Goal: Check status: Check status

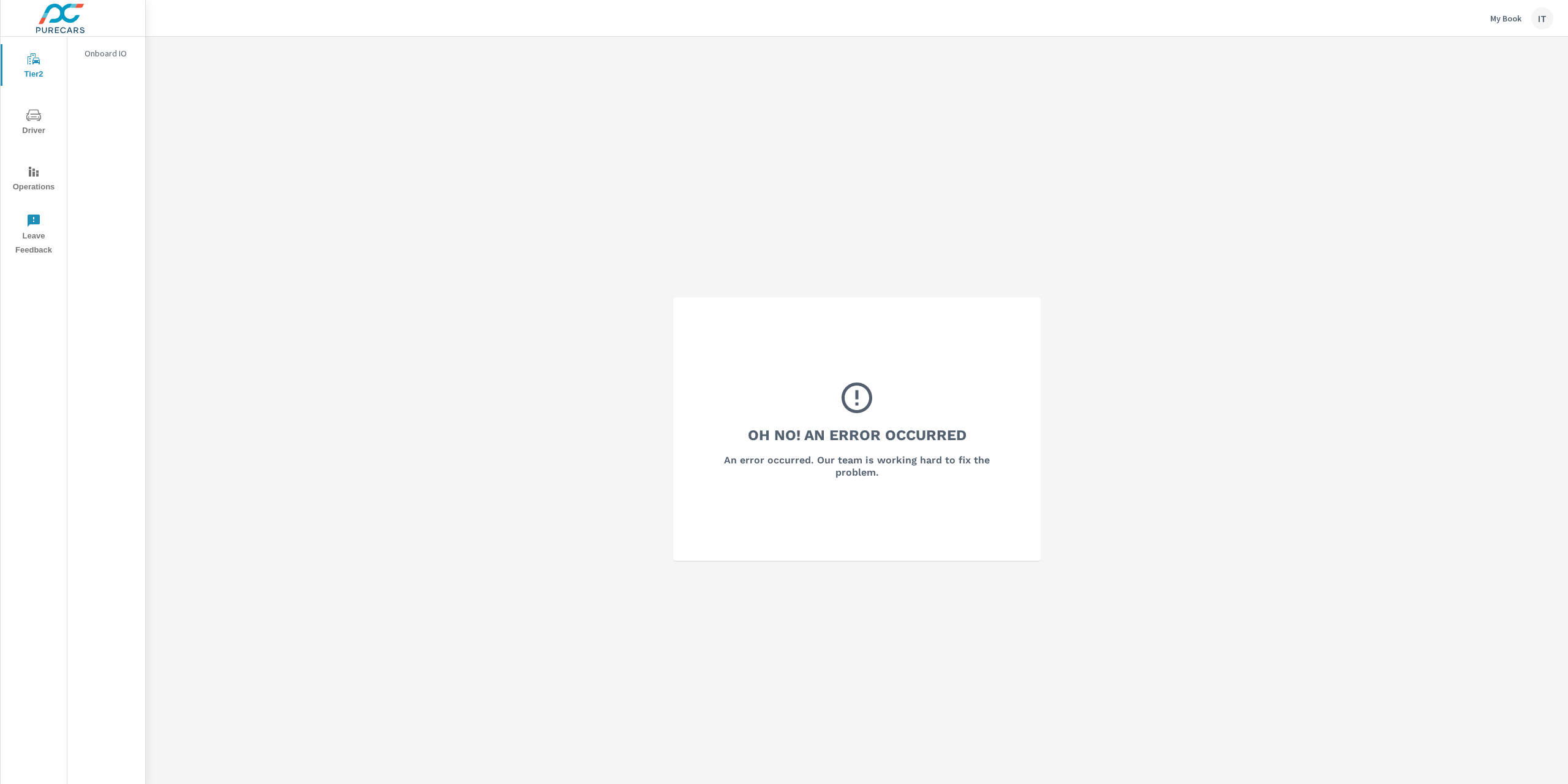
click at [1547, 19] on div "IT" at bounding box center [1542, 17] width 22 height 22
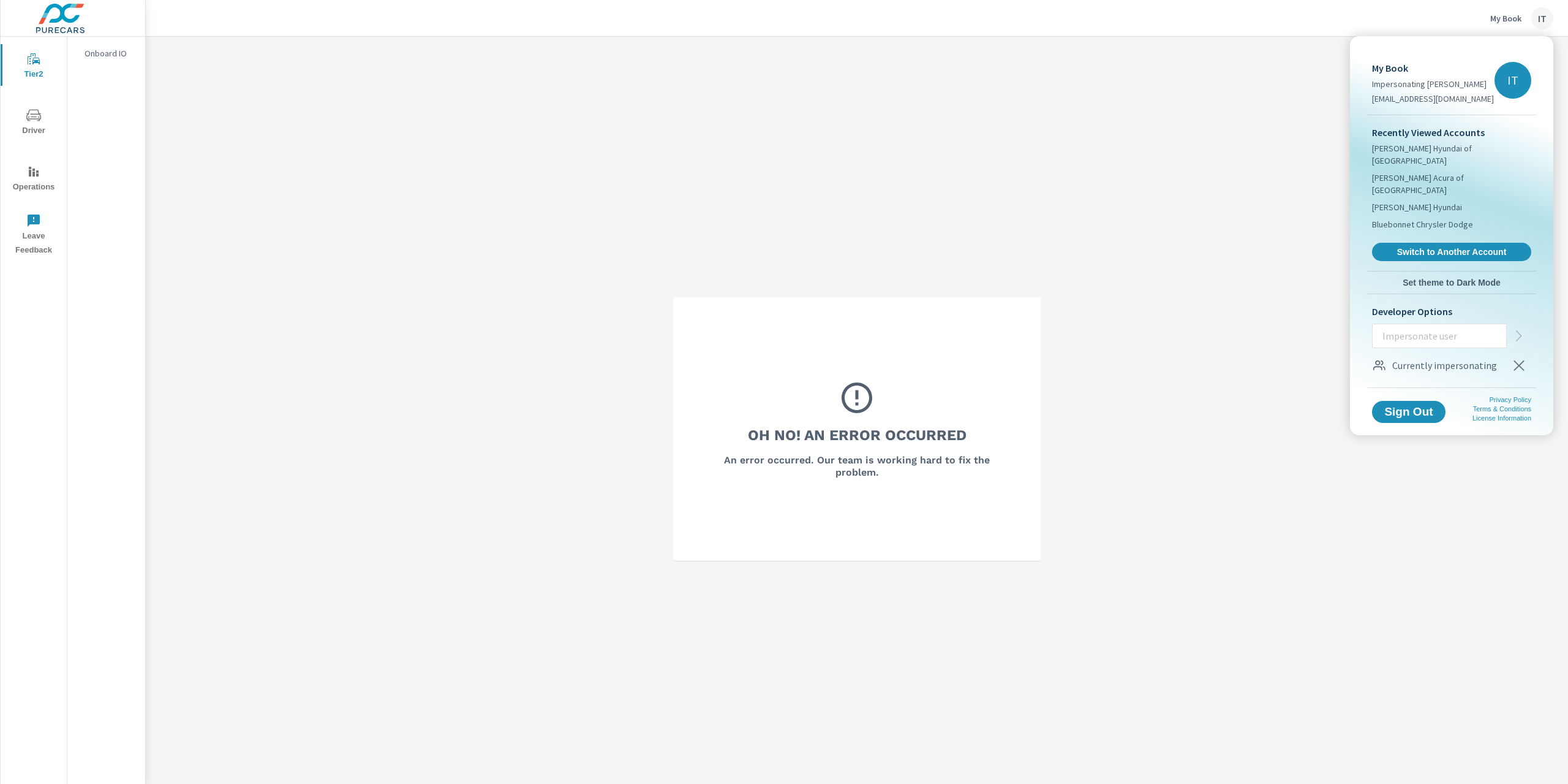
click at [1517, 360] on icon "button" at bounding box center [1519, 365] width 10 height 10
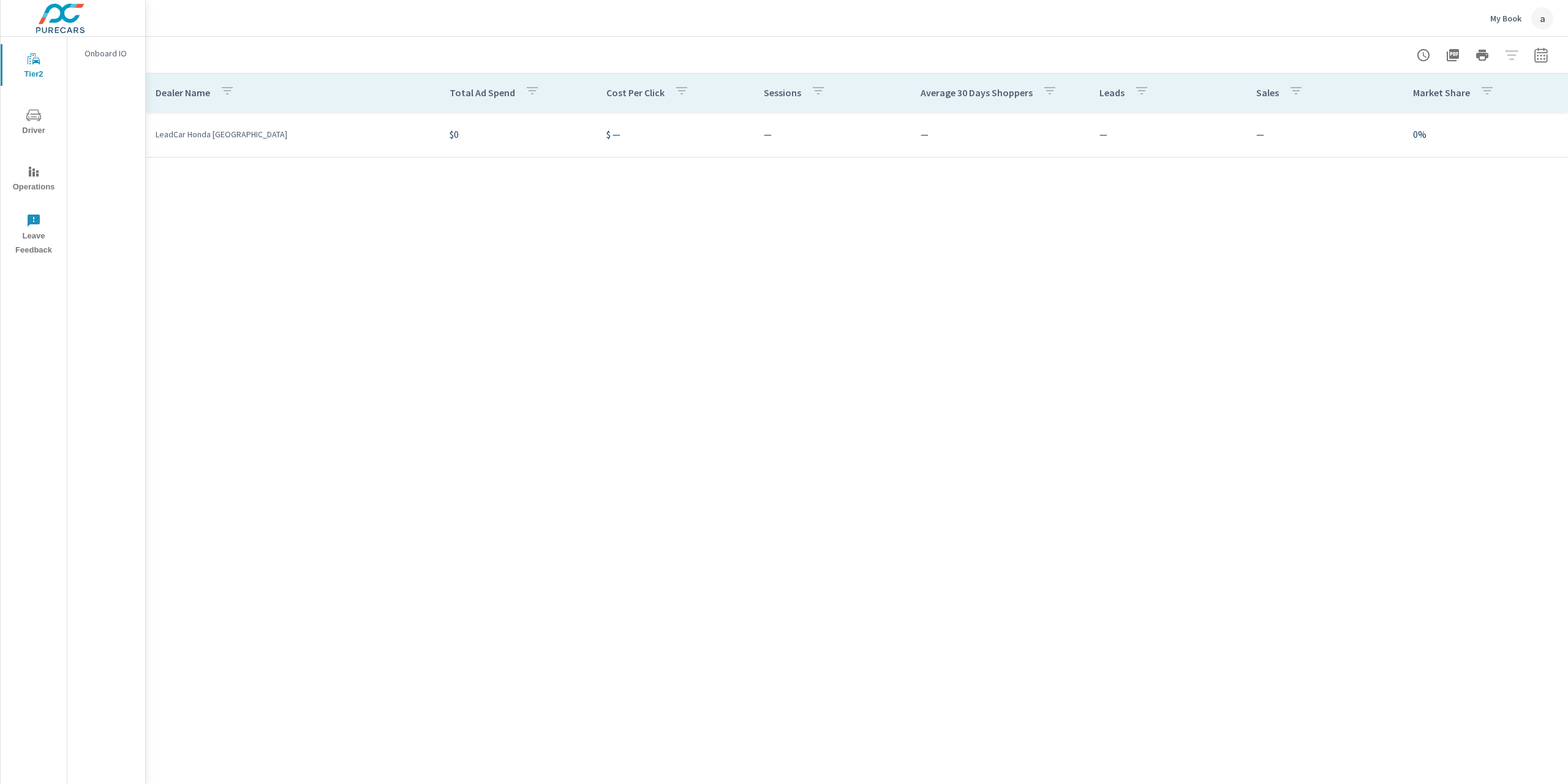
click at [1539, 14] on div "a" at bounding box center [1542, 17] width 22 height 22
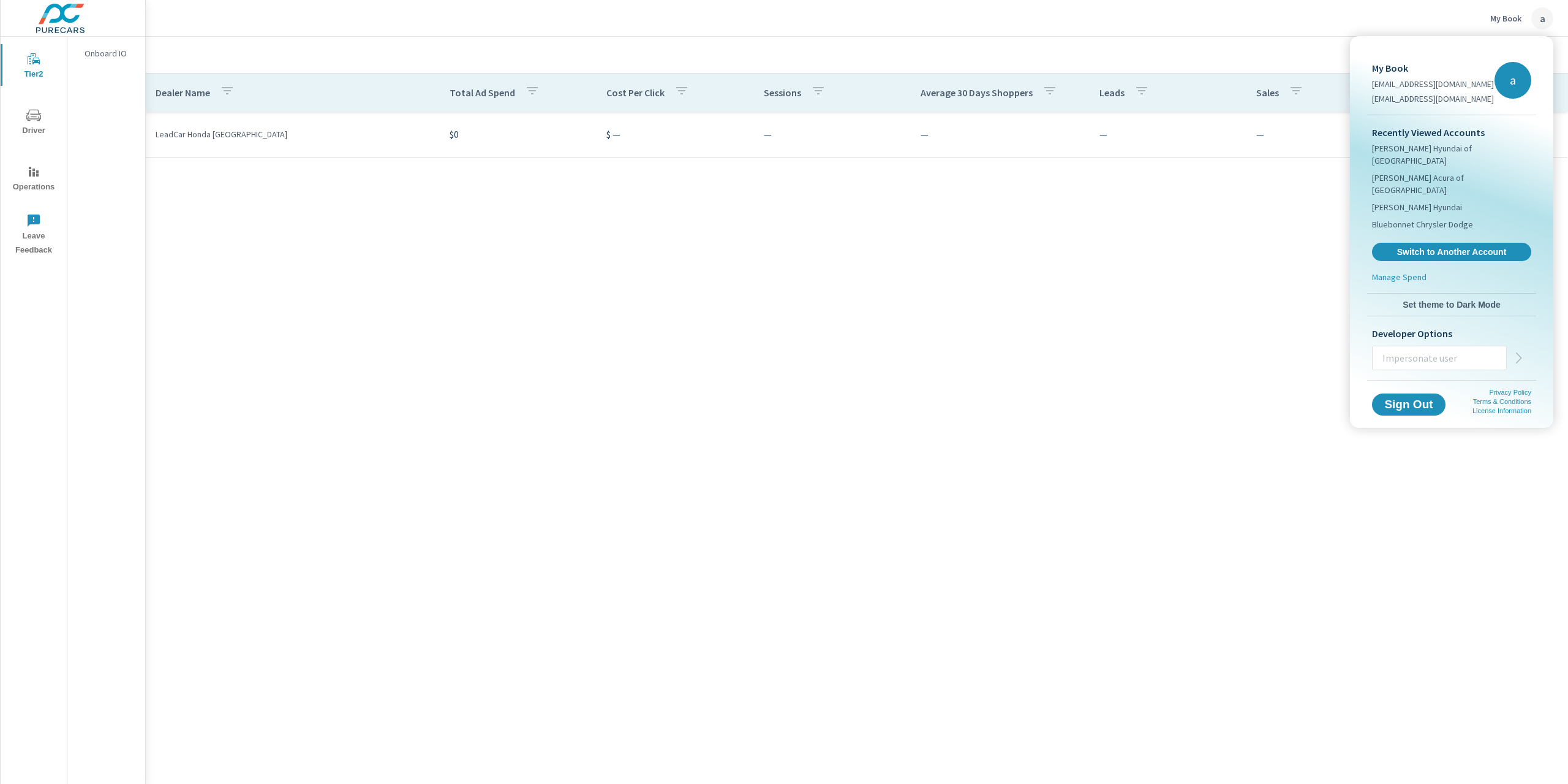
click at [1539, 14] on div at bounding box center [784, 392] width 1568 height 784
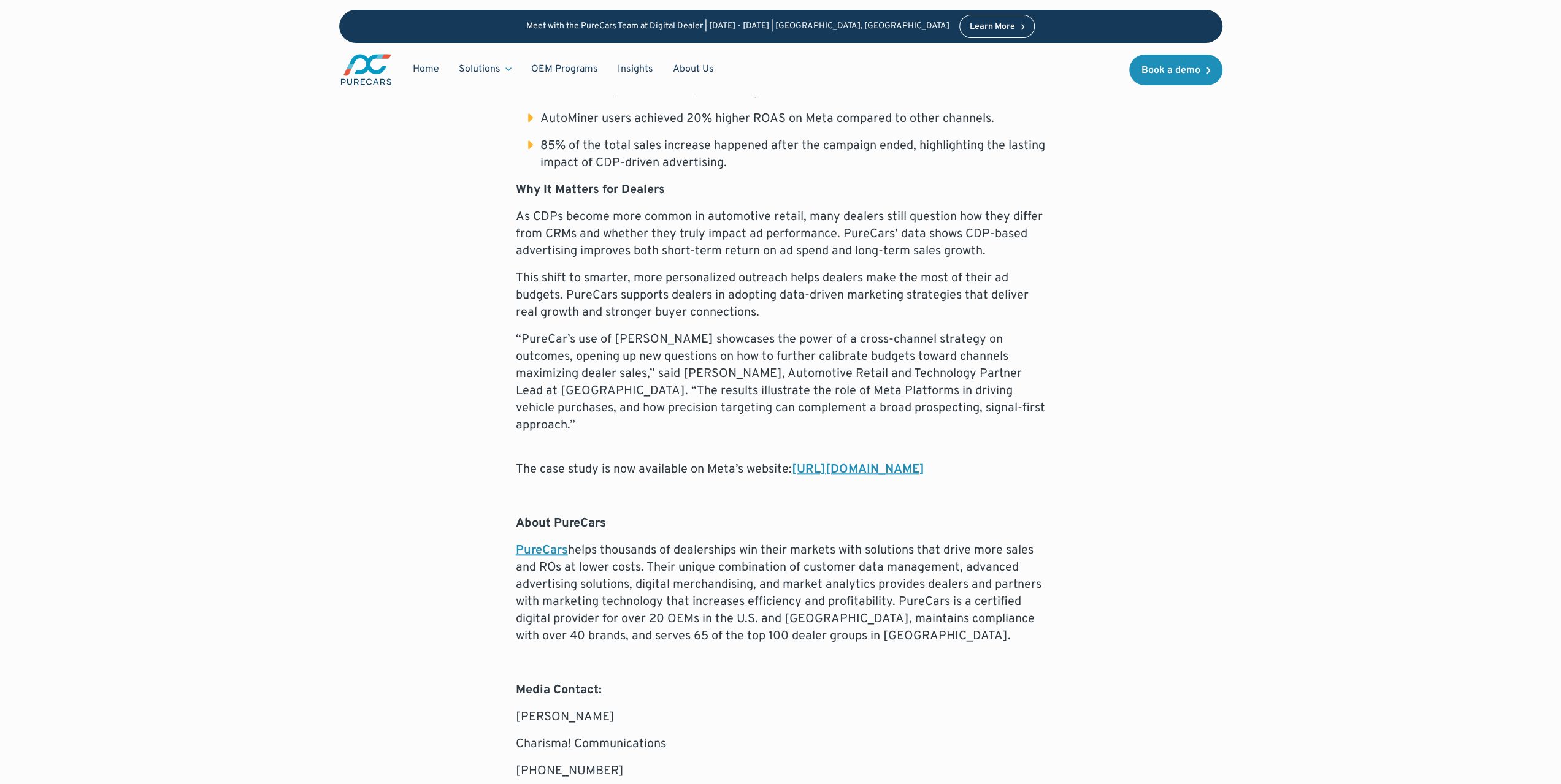
scroll to position [1103, 0]
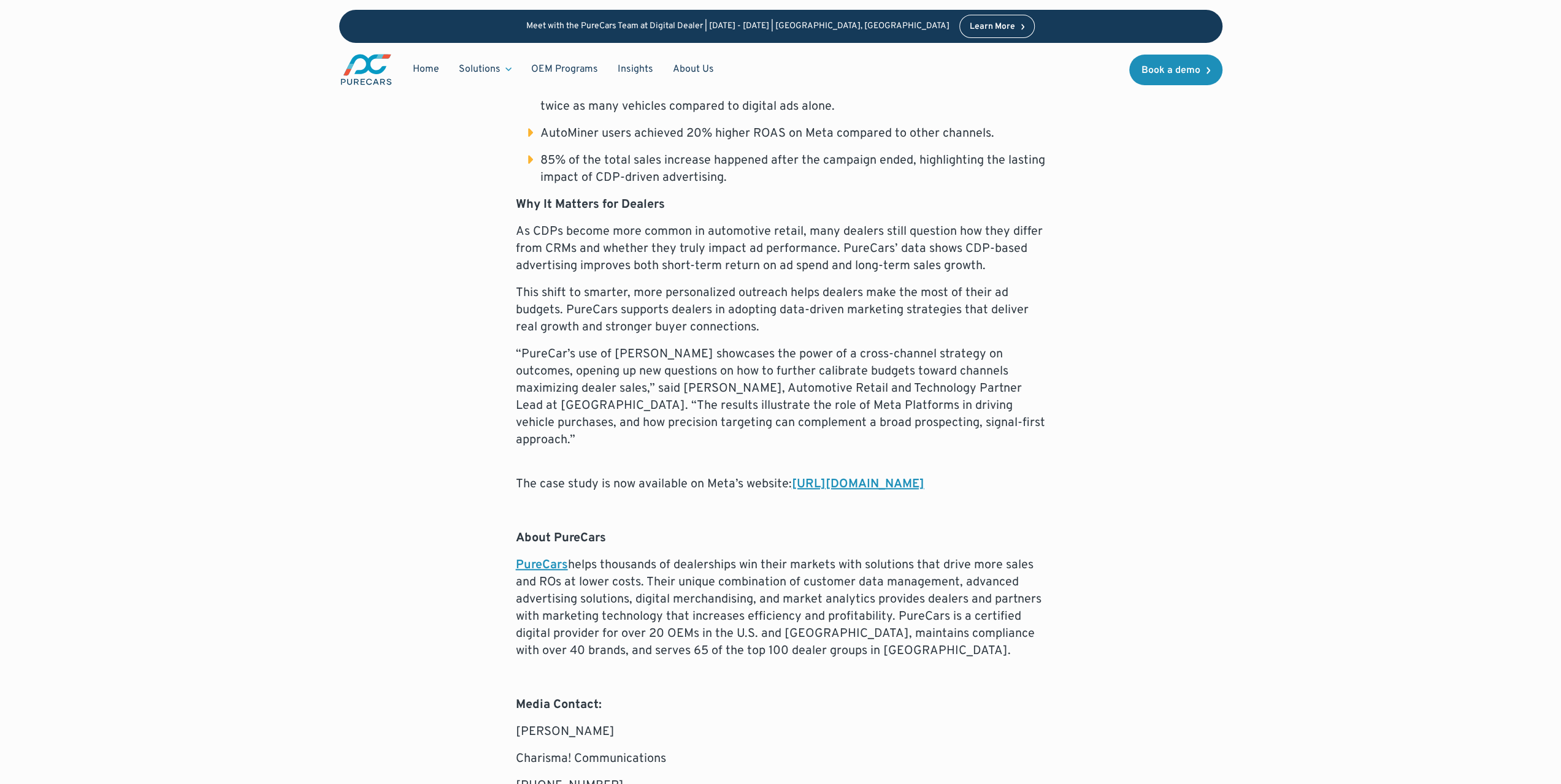
click at [791, 476] on link "https://www.facebook.com/business/measurement/case-studies/purecars" at bounding box center [858, 484] width 132 height 16
